Goal: Task Accomplishment & Management: Manage account settings

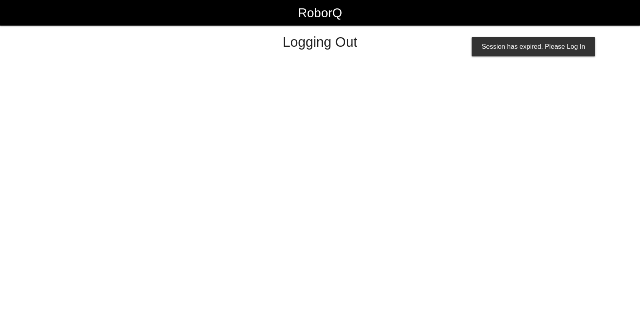
select select "Supervisor"
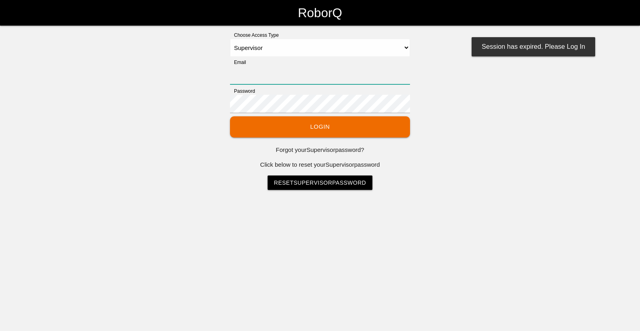
type input "[EMAIL_ADDRESS][DOMAIN_NAME]"
click at [347, 130] on button "Login" at bounding box center [320, 126] width 180 height 21
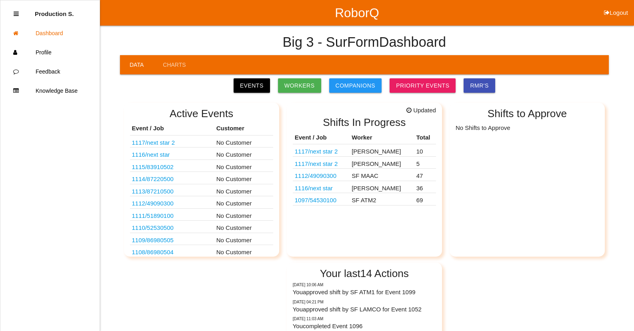
click at [330, 178] on link "1112 / 49090300" at bounding box center [316, 175] width 42 height 7
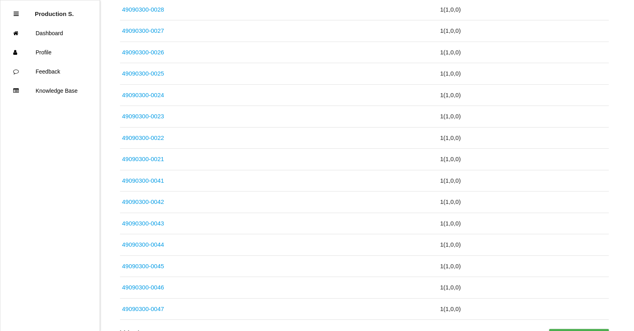
scroll to position [988, 0]
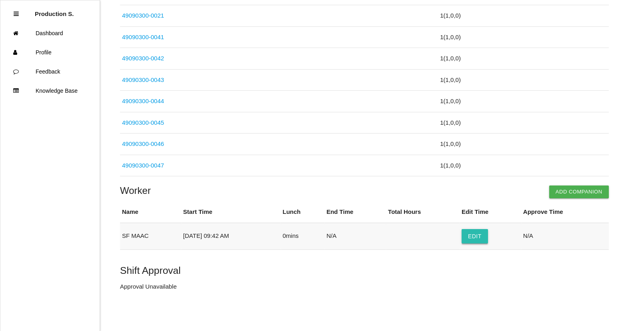
click at [477, 239] on button "Edit" at bounding box center [474, 236] width 26 height 14
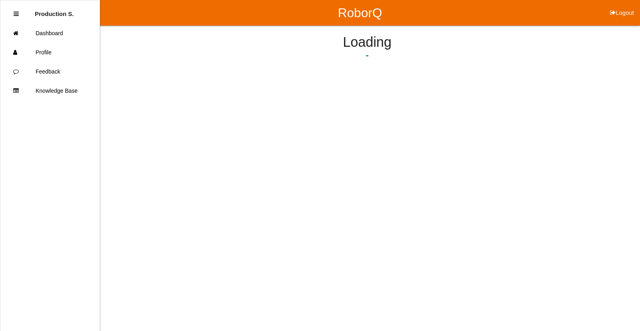
select select "9"
select select "42"
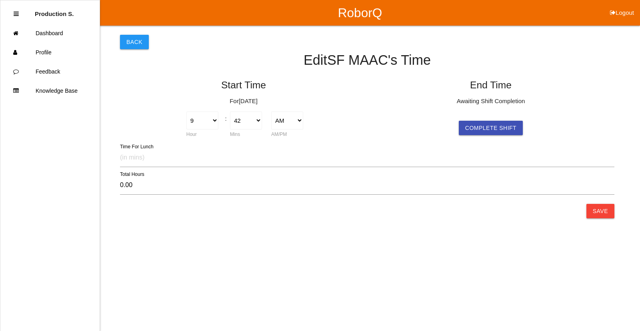
click at [498, 135] on div "Start Time For [DATE] 1 2 3 4 5 6 7 8 9 10 11 12 Hour : 00 01 02 03 04 05 06 07…" at bounding box center [367, 106] width 494 height 67
click at [495, 129] on button "Complete Shift" at bounding box center [491, 128] width 64 height 14
select select "9"
select select "42"
click at [437, 123] on select "1 2 3 4 5 6 7 8 9 10 11 12" at bounding box center [449, 121] width 32 height 18
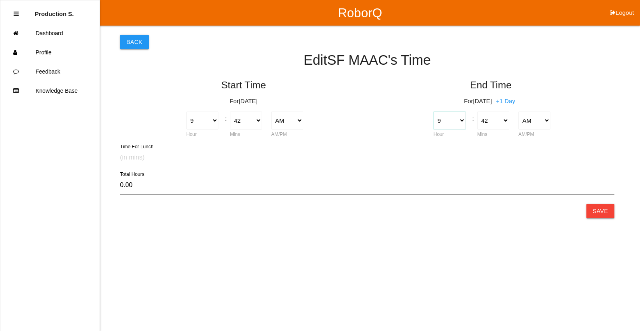
select select "4"
click at [433, 112] on select "1 2 3 4 5 6 7 8 9 10 11 12" at bounding box center [449, 121] width 32 height 18
type input "-5.00"
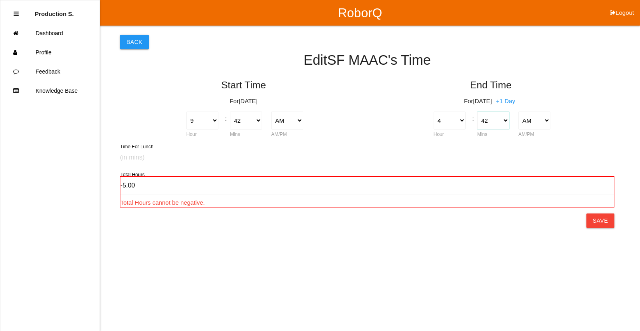
click at [490, 123] on select "00 01 02 03 04 05 06 07 08 09 10 11 12 13 14 15 16 17 18 19 20 21 22 23 24 25 2…" at bounding box center [493, 121] width 32 height 18
select select "30"
click at [477, 112] on select "00 01 02 03 04 05 06 07 08 09 10 11 12 13 14 15 16 17 18 19 20 21 22 23 24 25 2…" at bounding box center [493, 121] width 32 height 18
type input "-5.20"
click at [547, 120] on select "AM PM" at bounding box center [534, 121] width 32 height 18
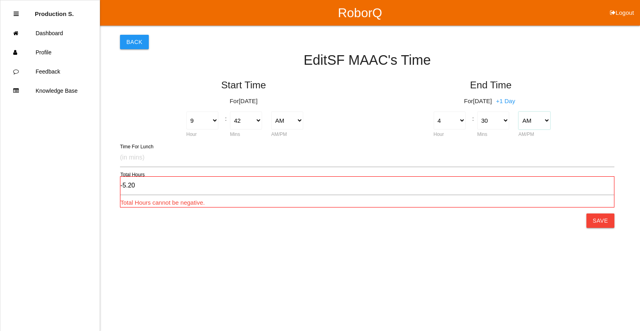
select select "2"
click at [518, 112] on select "AM PM" at bounding box center [534, 121] width 32 height 18
type input "6.80"
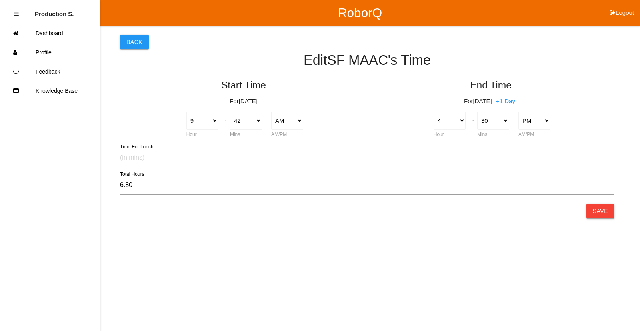
click at [603, 212] on button "Save" at bounding box center [600, 211] width 28 height 14
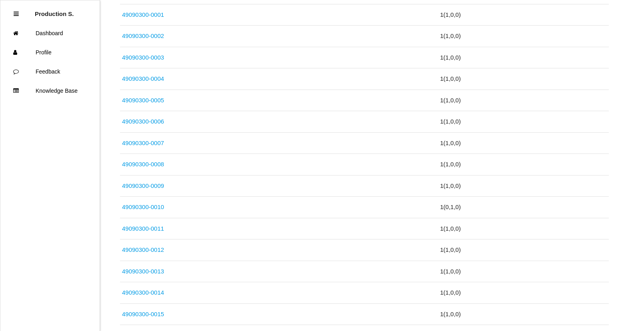
scroll to position [988, 0]
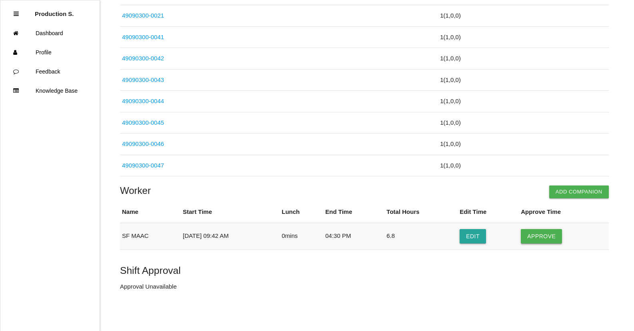
click at [552, 236] on button "Approve" at bounding box center [541, 236] width 41 height 14
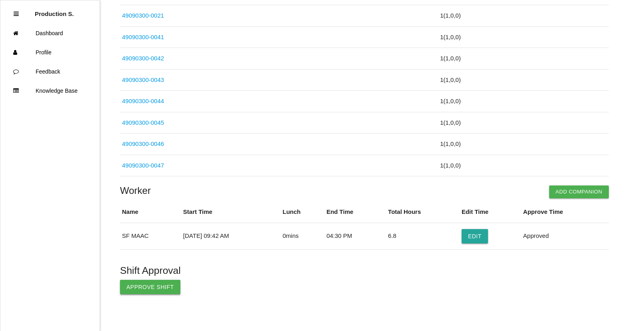
click at [159, 293] on button "Approve Shift" at bounding box center [150, 287] width 60 height 14
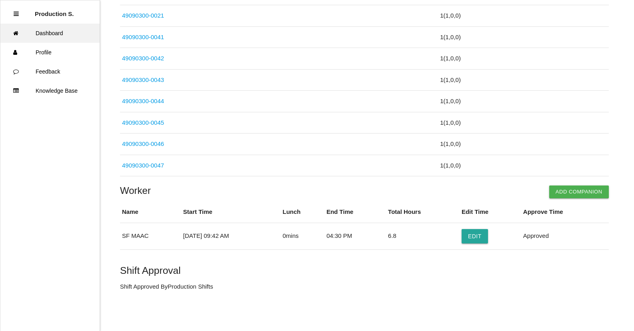
click at [59, 38] on link "Dashboard" at bounding box center [49, 33] width 99 height 19
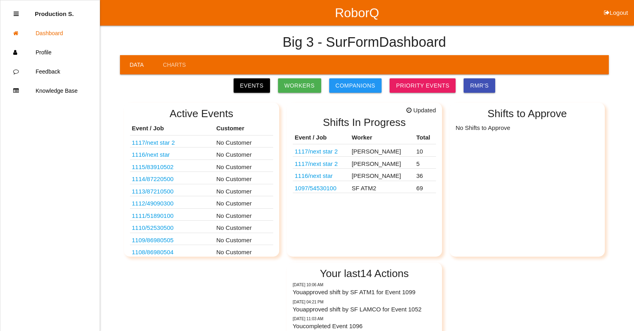
click at [322, 188] on link "1097 / 54530100" at bounding box center [316, 188] width 42 height 7
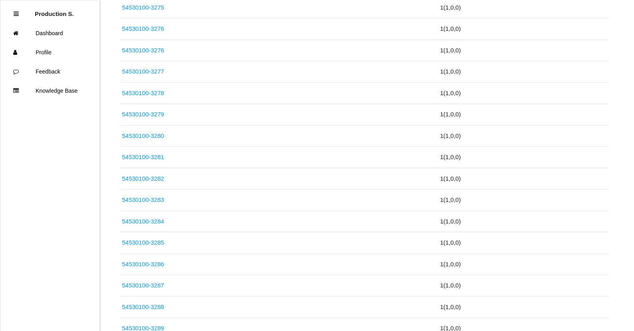
scroll to position [1448, 0]
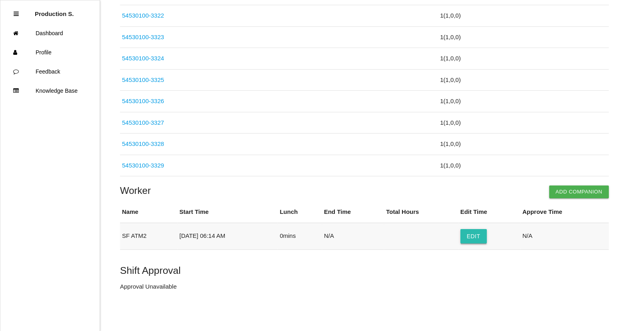
click at [484, 238] on button "Edit" at bounding box center [473, 236] width 26 height 14
select select "6"
select select "14"
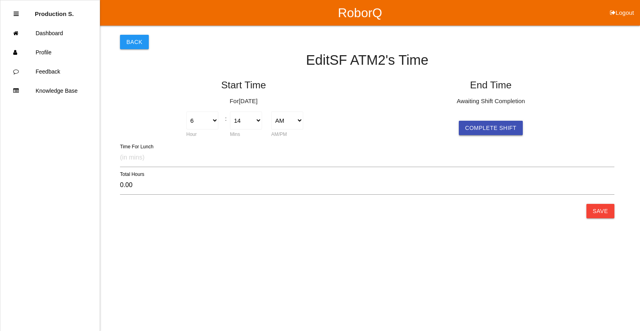
click at [479, 127] on button "Complete Shift" at bounding box center [491, 128] width 64 height 14
select select "6"
select select "14"
click at [445, 122] on select "1 2 3 4 5 6 7 8 9 10 11 12" at bounding box center [449, 121] width 32 height 18
select select "4"
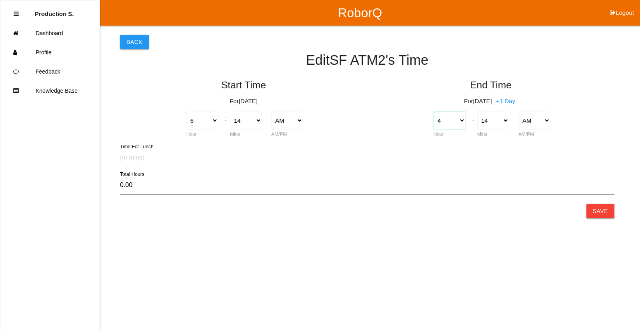
click at [433, 112] on select "1 2 3 4 5 6 7 8 9 10 11 12" at bounding box center [449, 121] width 32 height 18
type input "-2.00"
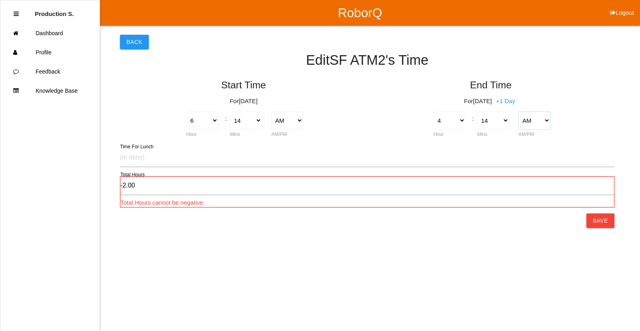
click at [543, 122] on select "AM PM" at bounding box center [534, 121] width 32 height 18
select select "2"
click at [518, 112] on select "AM PM" at bounding box center [534, 121] width 32 height 18
type input "10.00"
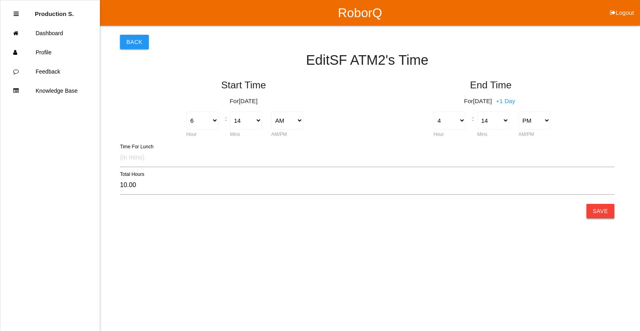
click at [600, 208] on button "Save" at bounding box center [600, 211] width 28 height 14
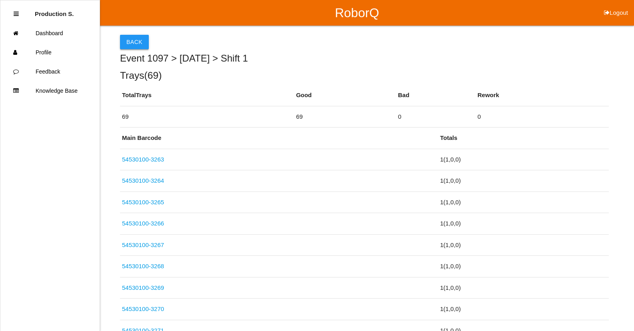
click at [138, 42] on button "Back" at bounding box center [134, 42] width 29 height 14
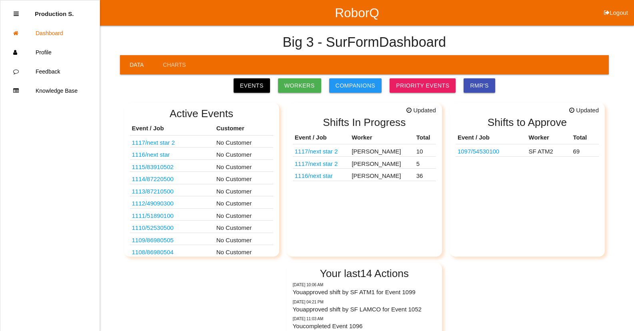
click at [488, 151] on link "1097 / 54530100" at bounding box center [478, 151] width 42 height 7
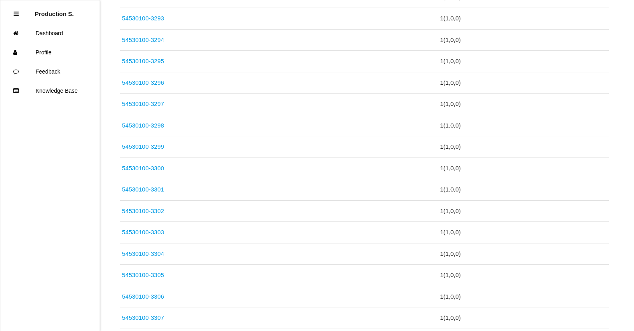
scroll to position [1448, 0]
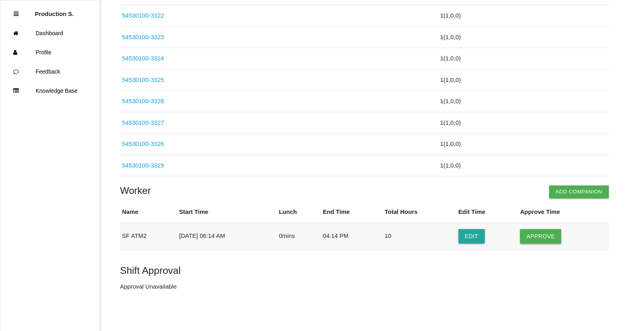
click at [545, 239] on button "Approve" at bounding box center [540, 236] width 41 height 14
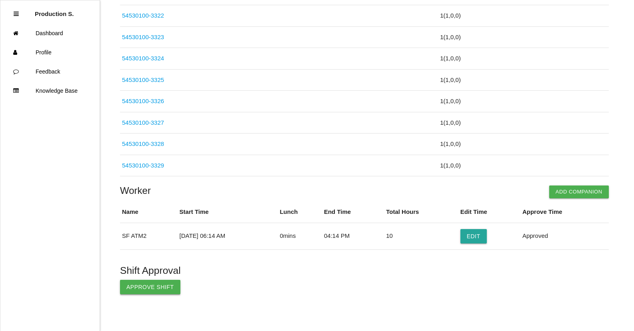
click at [140, 280] on button "Approve Shift" at bounding box center [150, 287] width 60 height 14
click at [145, 287] on p "Shift Approved By Production Shifts" at bounding box center [364, 286] width 489 height 9
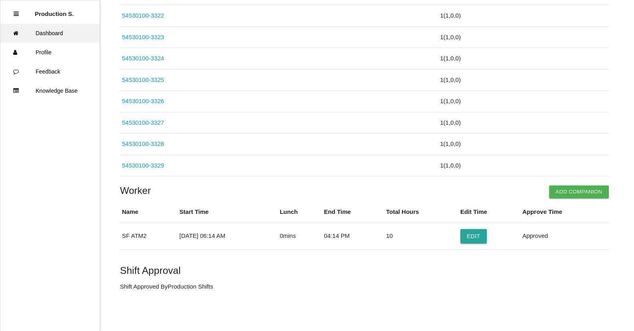
click at [60, 30] on link "Dashboard" at bounding box center [49, 33] width 99 height 19
